Goal: Navigation & Orientation: Find specific page/section

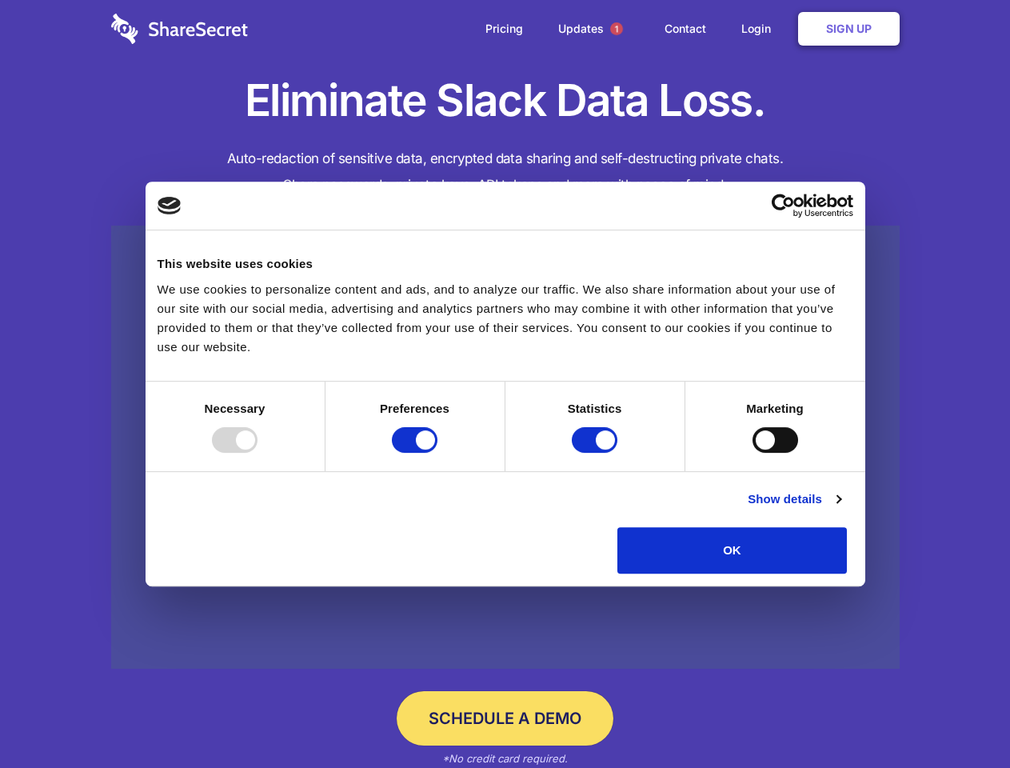
click at [258, 453] on div at bounding box center [235, 440] width 46 height 26
click at [438, 453] on input "Preferences" at bounding box center [415, 440] width 46 height 26
checkbox input "false"
click at [597, 453] on input "Statistics" at bounding box center [595, 440] width 46 height 26
checkbox input "false"
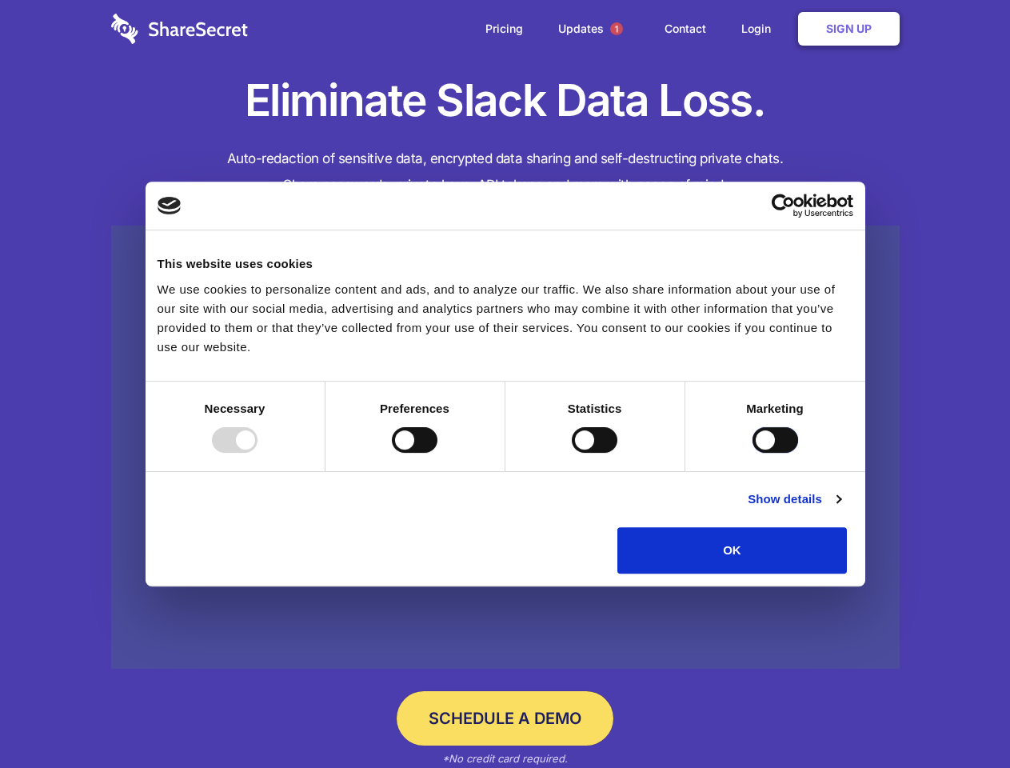
click at [753, 453] on input "Marketing" at bounding box center [776, 440] width 46 height 26
checkbox input "true"
click at [841, 509] on link "Show details" at bounding box center [794, 499] width 93 height 19
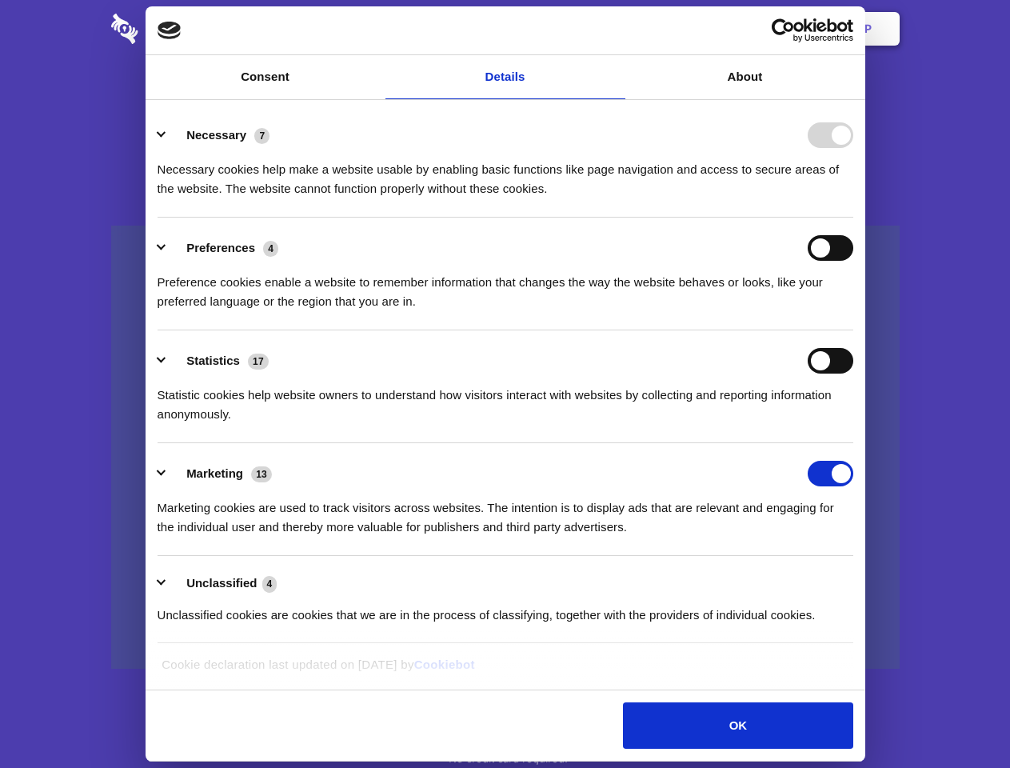
click at [853, 218] on li "Necessary 7 Necessary cookies help make a website usable by enabling basic func…" at bounding box center [506, 161] width 696 height 113
click at [616, 29] on span "1" at bounding box center [616, 28] width 13 height 13
